Goal: Obtain resource: Download file/media

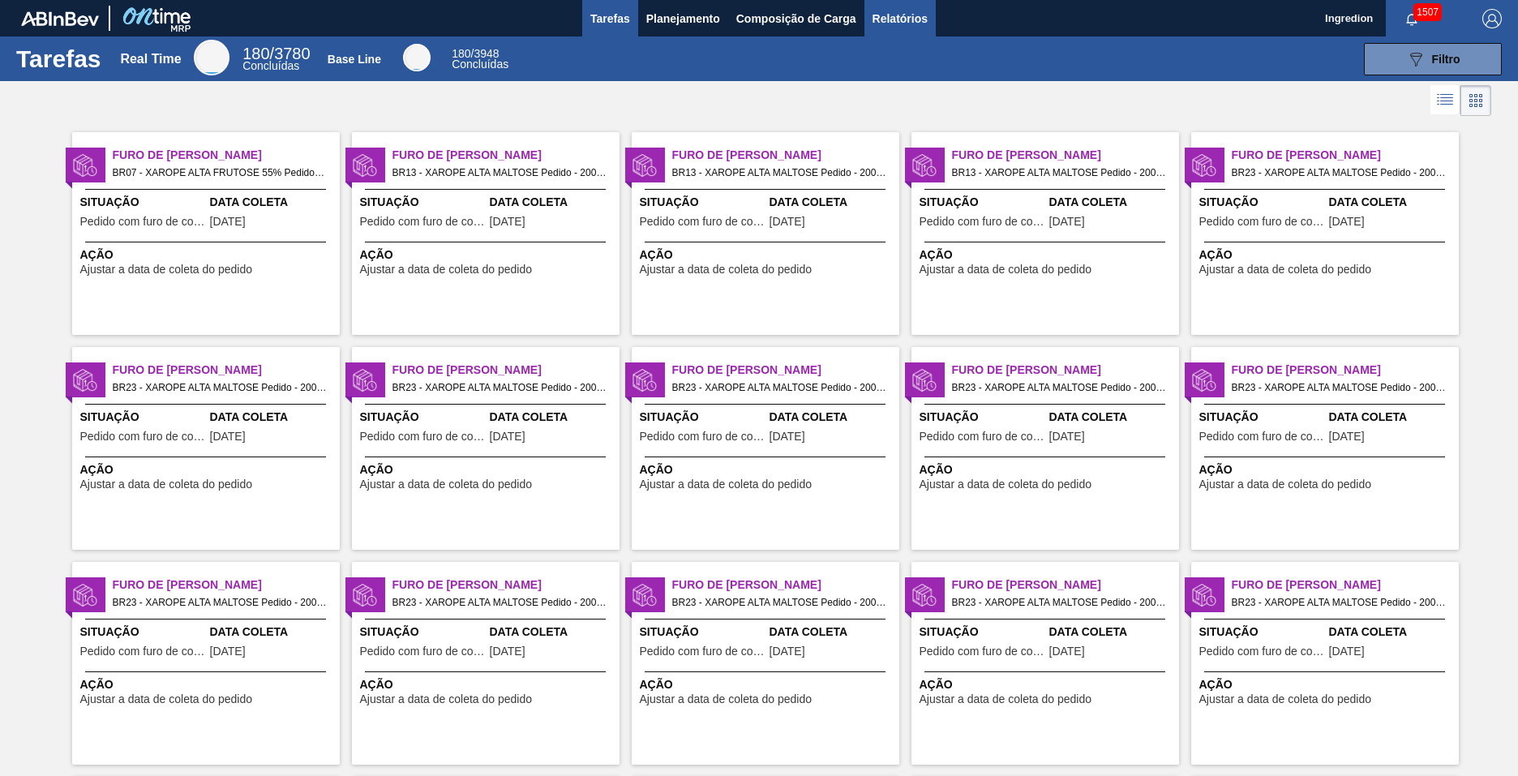
click at [899, 18] on span "Relatórios" at bounding box center [900, 18] width 55 height 19
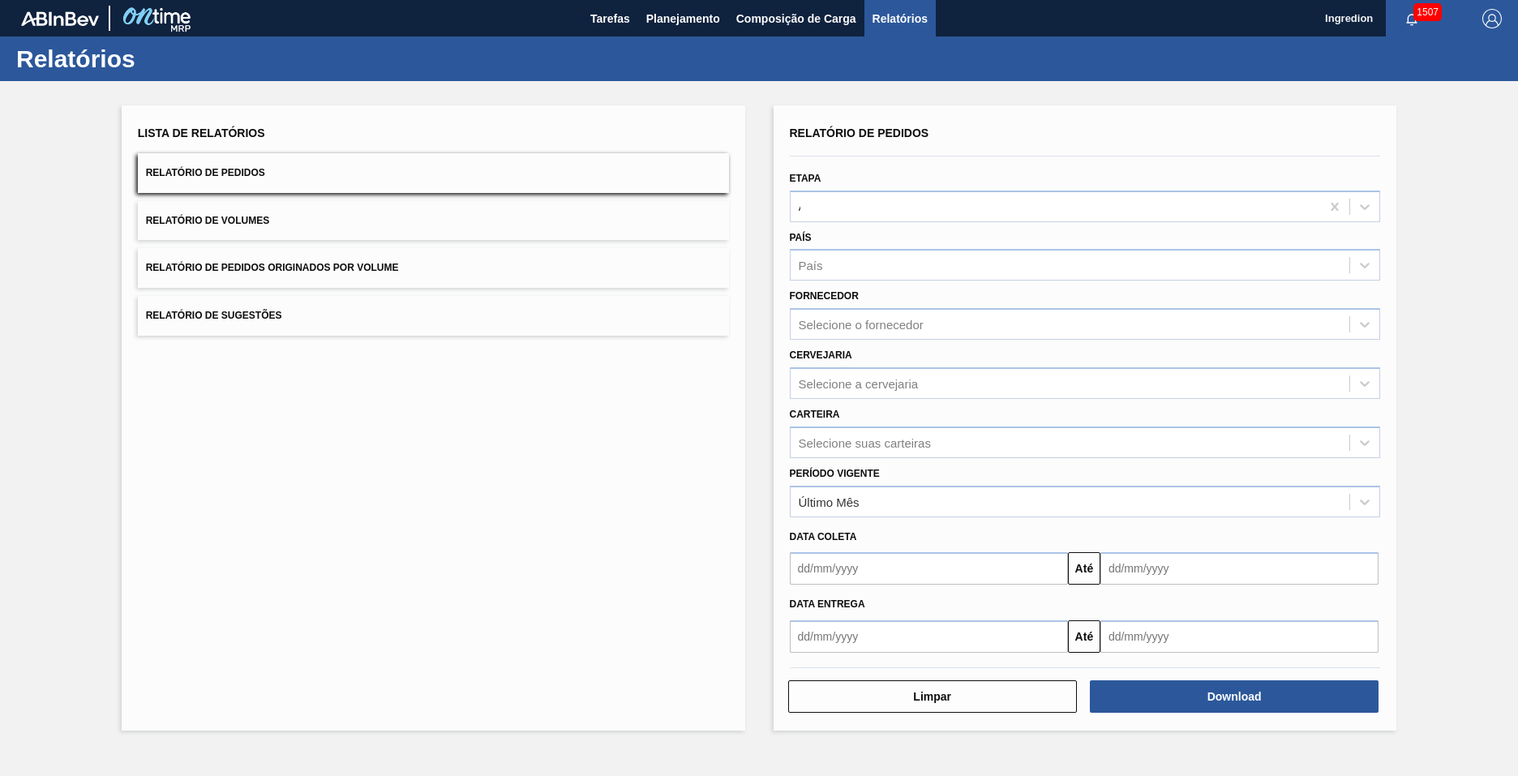
type input "Aguardando Faturamento"
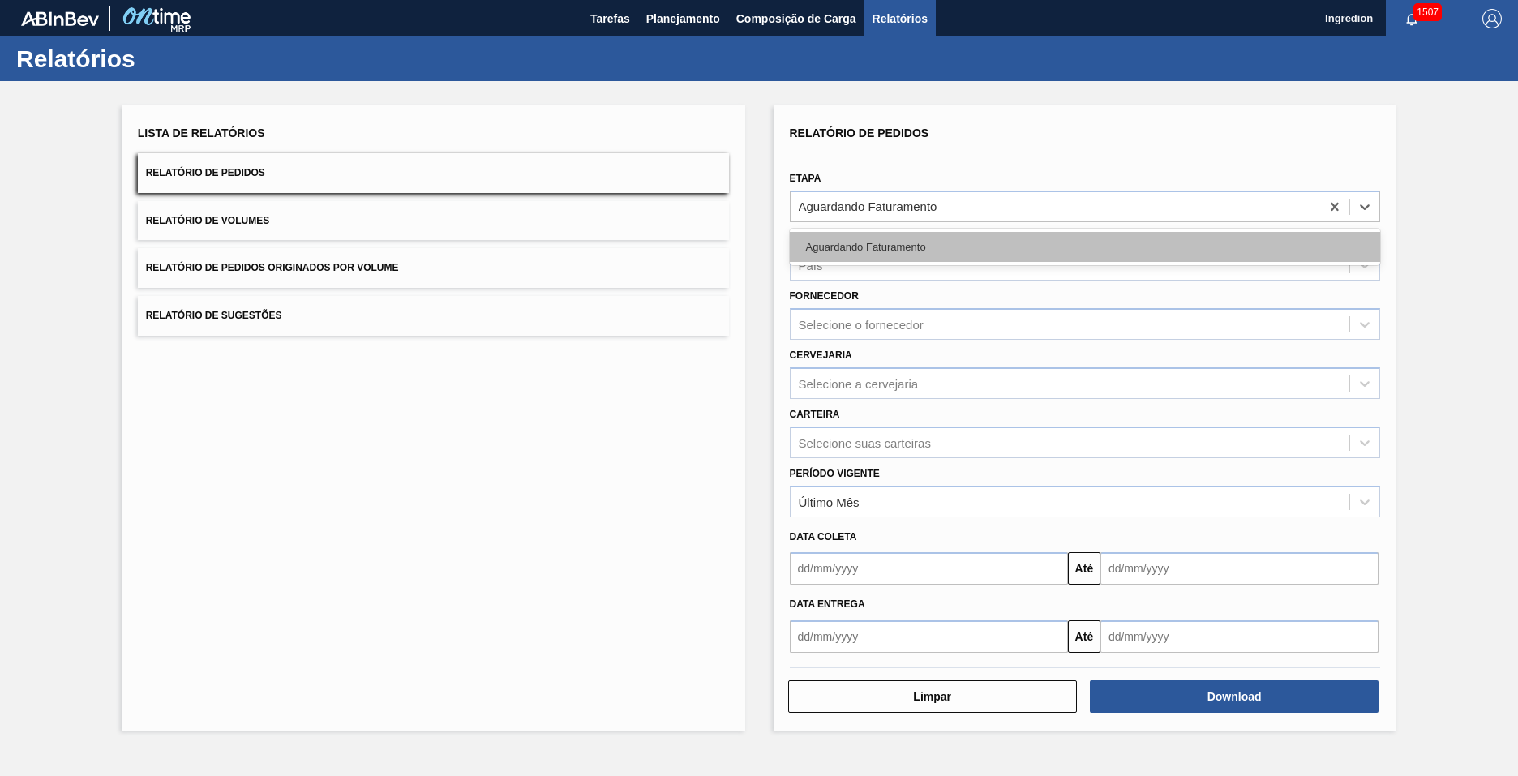
click at [1084, 247] on div "Aguardando Faturamento" at bounding box center [1085, 247] width 591 height 30
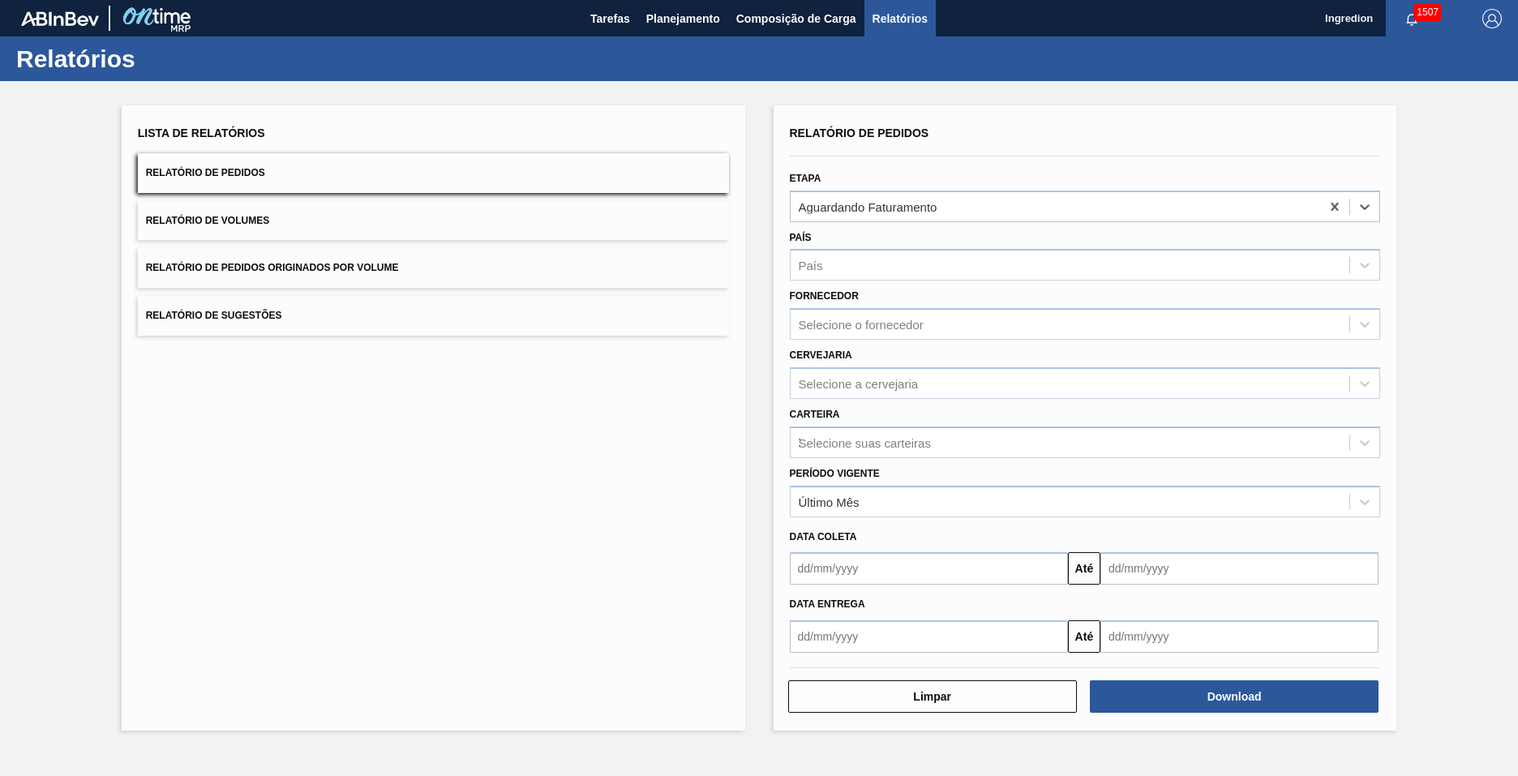
type input "Xarope"
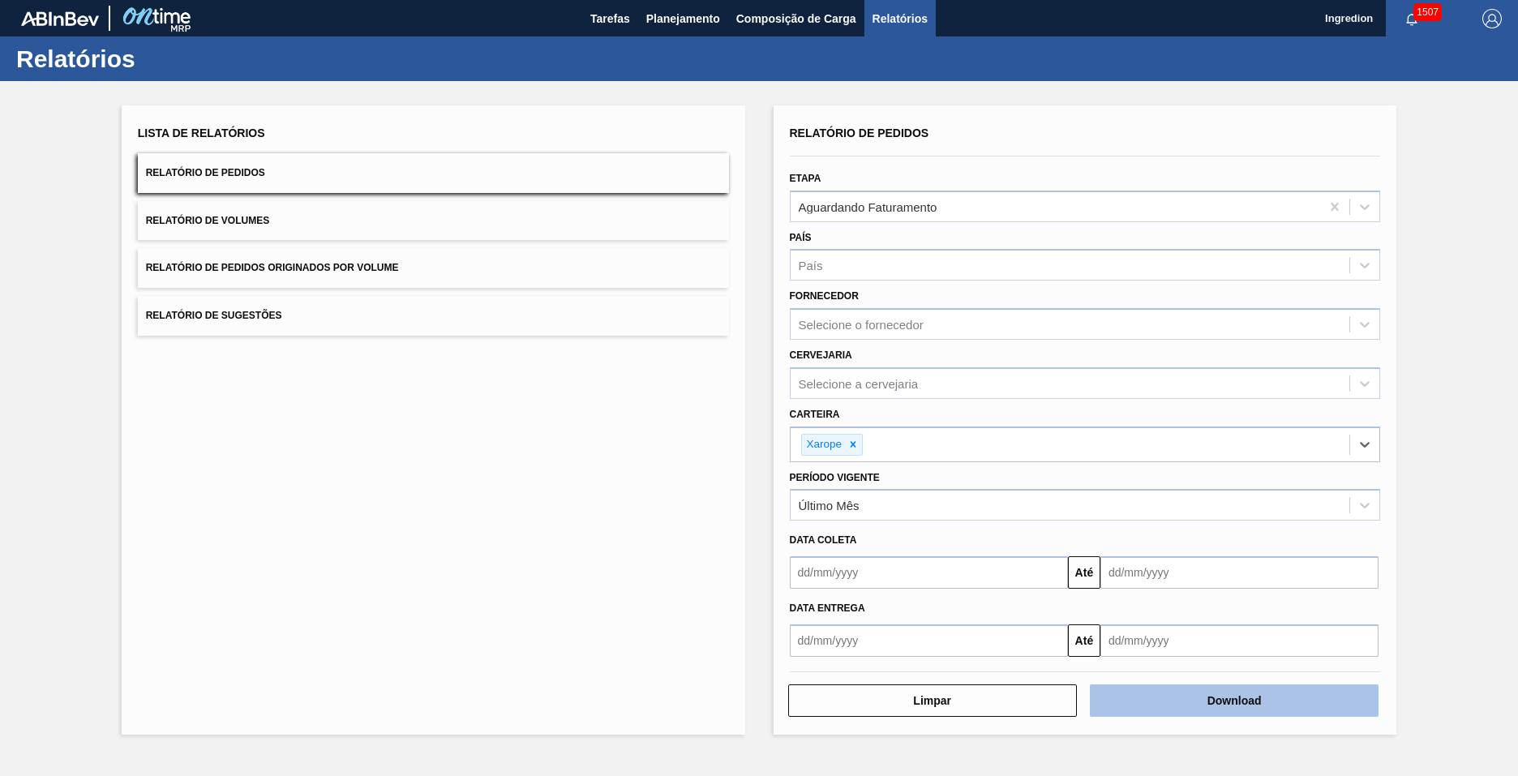
click at [1235, 701] on button "Download" at bounding box center [1234, 701] width 289 height 32
